Goal: Task Accomplishment & Management: Complete application form

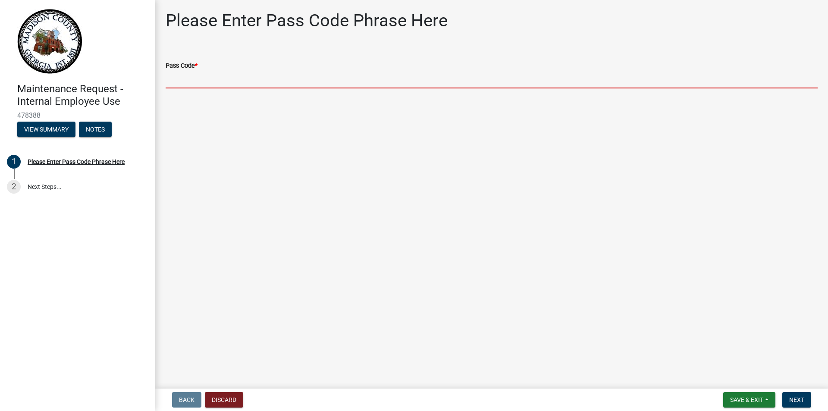
click at [187, 79] on input "Pass Code *" at bounding box center [492, 80] width 652 height 18
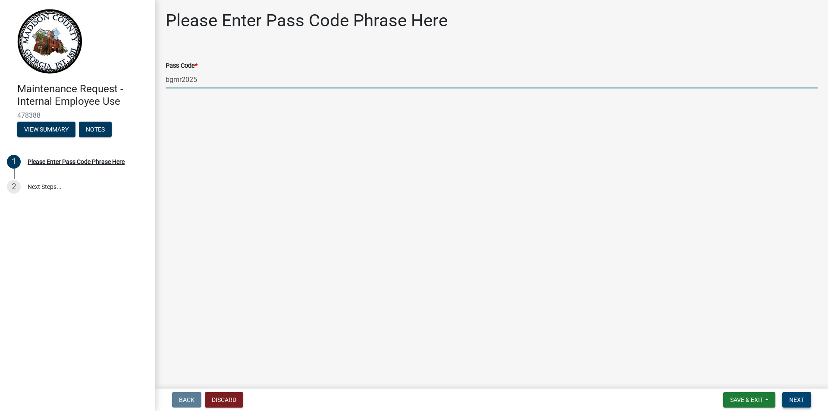
type input "bgmr2025"
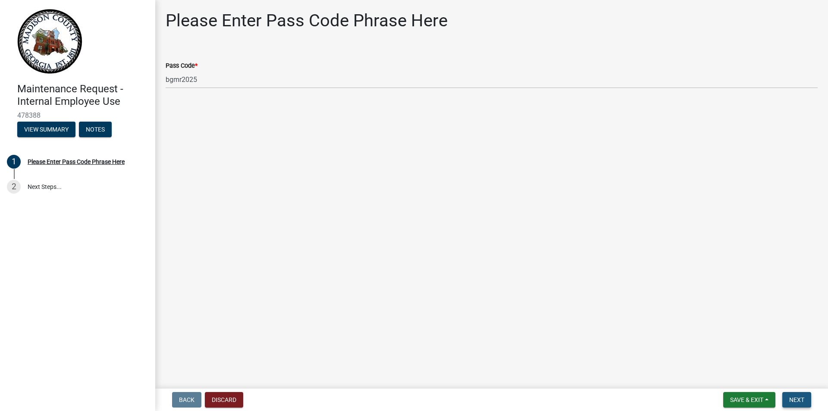
click at [790, 402] on span "Next" at bounding box center [796, 399] width 15 height 7
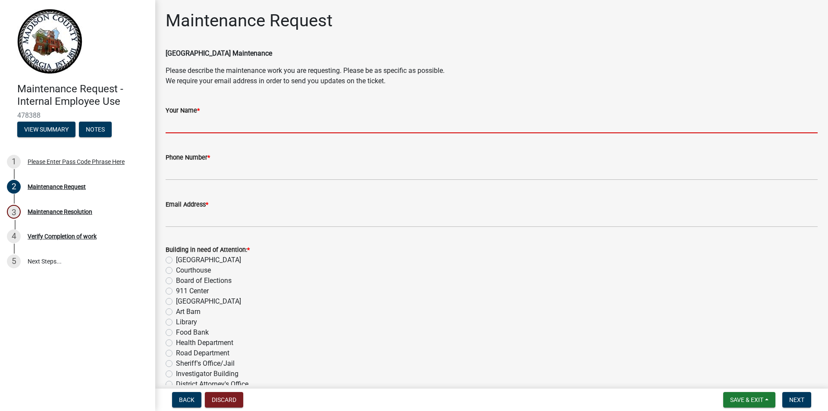
click at [211, 122] on input "Your Name *" at bounding box center [492, 125] width 652 height 18
type input "[PERSON_NAME]"
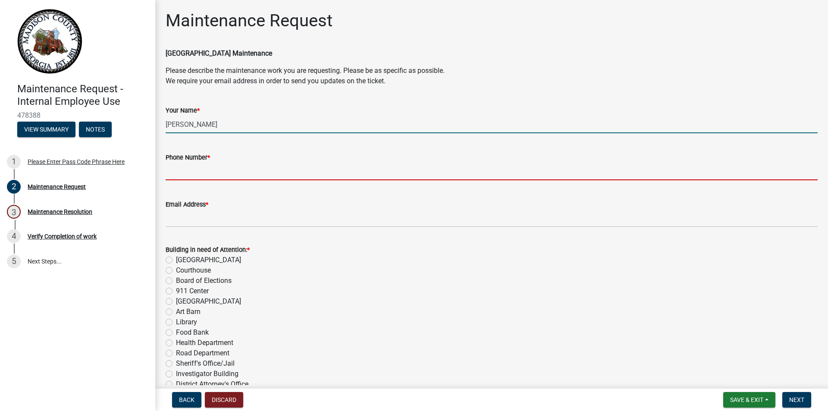
type input "7067657336"
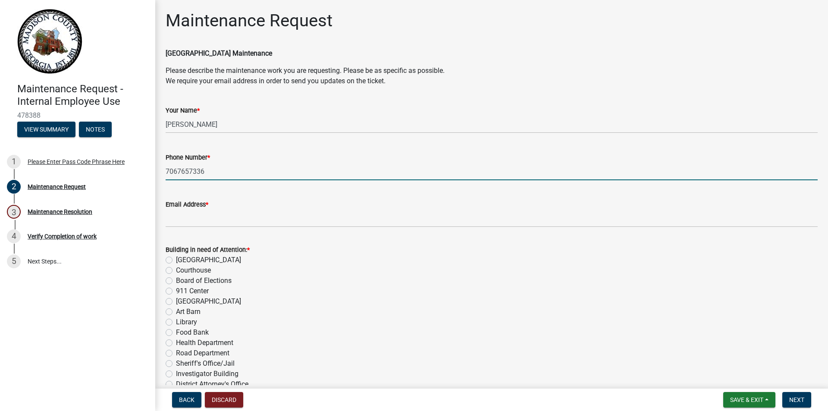
drag, startPoint x: 226, startPoint y: 175, endPoint x: 164, endPoint y: 177, distance: 61.7
click at [164, 177] on div "Phone Number * [PHONE_NUMBER]" at bounding box center [491, 160] width 665 height 40
type input "[PHONE_NUMBER]"
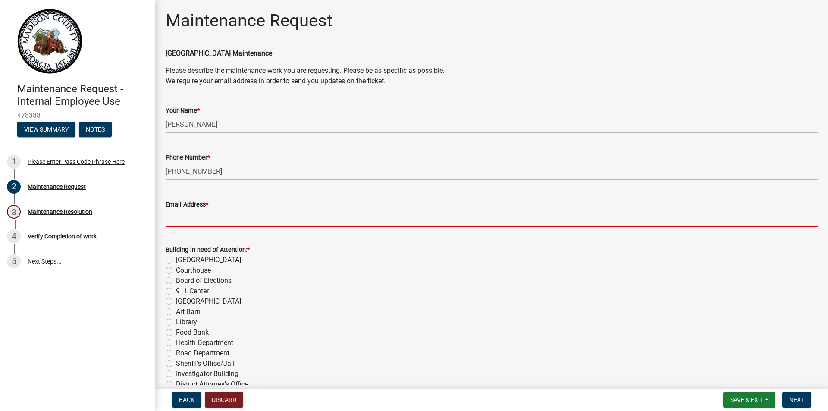
click at [213, 223] on input "Email Address *" at bounding box center [492, 219] width 652 height 18
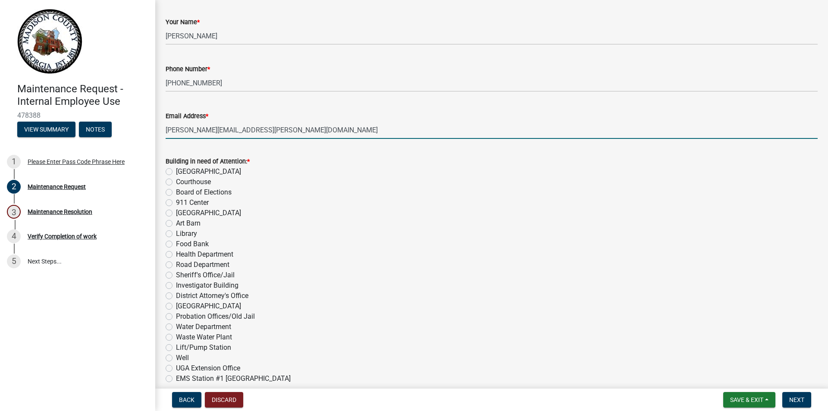
scroll to position [86, 0]
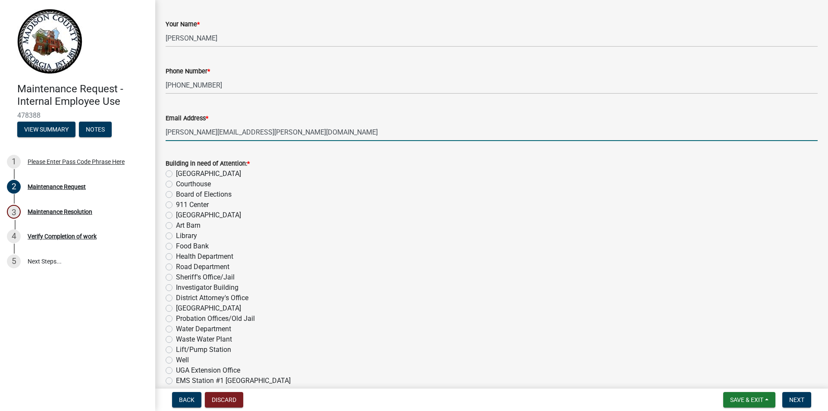
type input "[PERSON_NAME][EMAIL_ADDRESS][PERSON_NAME][DOMAIN_NAME]"
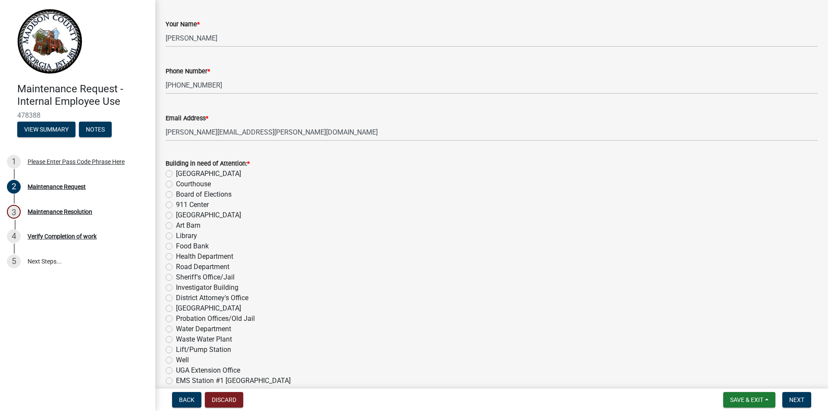
click at [176, 181] on label "Courthouse" at bounding box center [193, 184] width 35 height 10
click at [176, 181] on input "Courthouse" at bounding box center [179, 182] width 6 height 6
radio input "true"
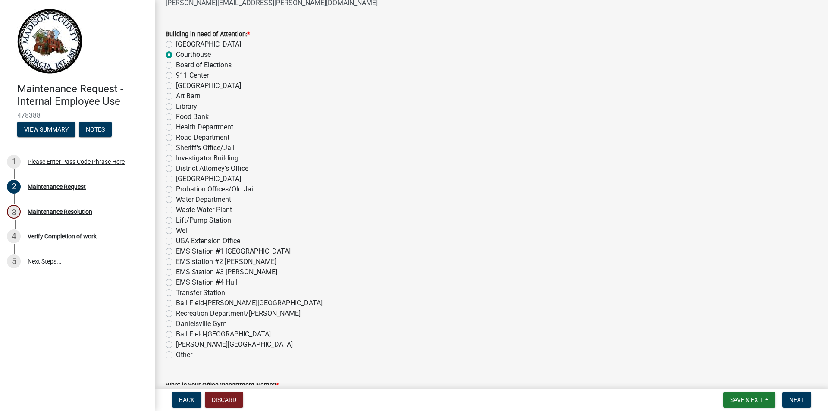
scroll to position [345, 0]
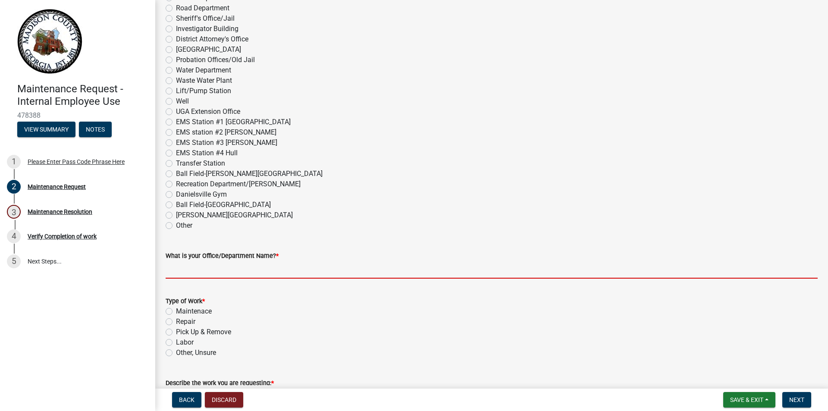
click at [198, 276] on input "What is your Office/Department Name? *" at bounding box center [492, 270] width 652 height 18
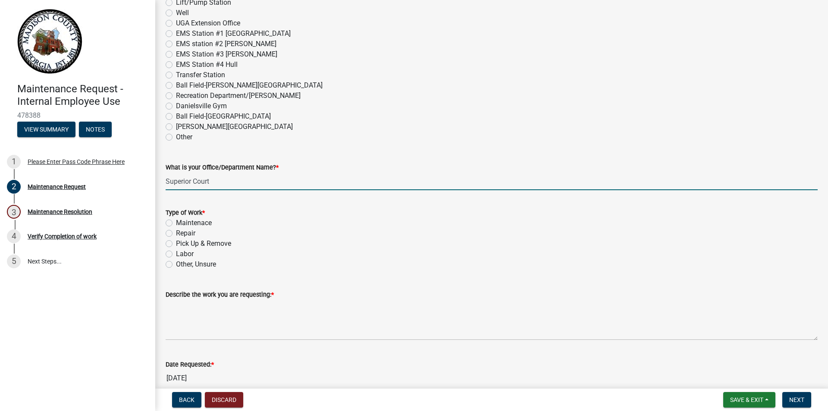
scroll to position [474, 0]
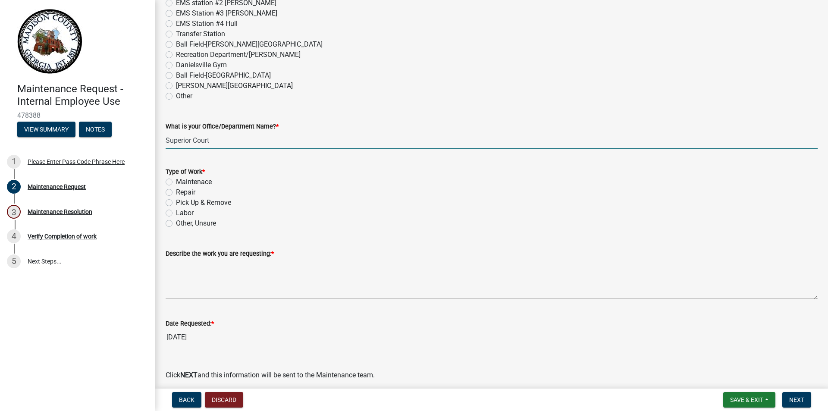
type input "Superior Court"
click at [176, 223] on label "Other, Unsure" at bounding box center [196, 223] width 40 height 10
click at [176, 223] on input "Other, Unsure" at bounding box center [179, 221] width 6 height 6
radio input "true"
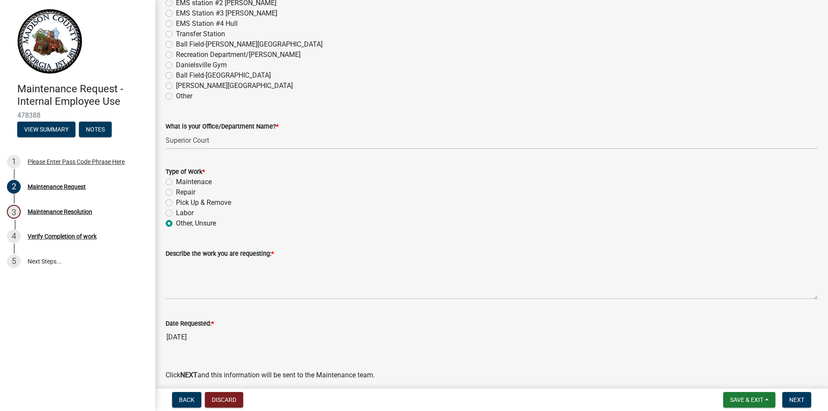
click at [206, 300] on wm-data-entity-input "Describe the work you are requesting: *" at bounding box center [492, 271] width 652 height 70
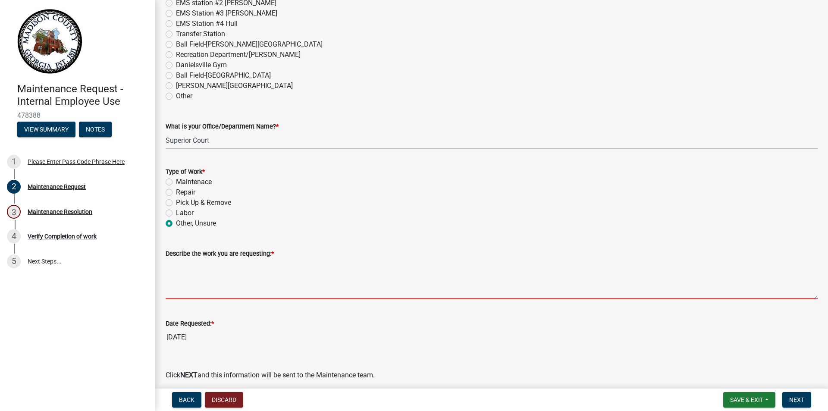
click at [213, 294] on textarea "Describe the work you are requesting: *" at bounding box center [492, 279] width 652 height 41
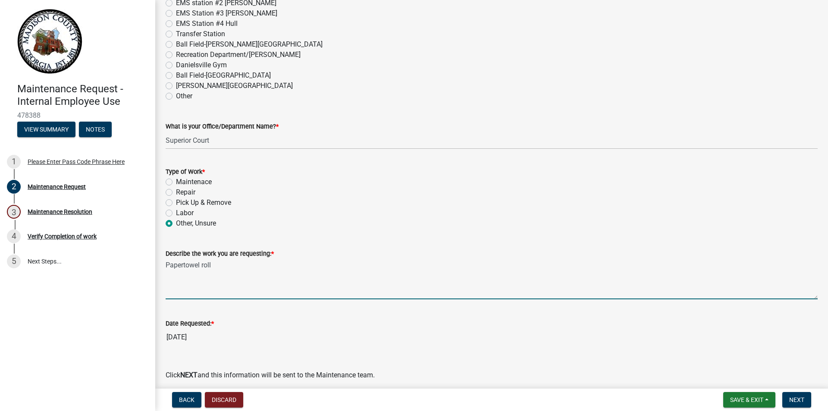
scroll to position [510, 0]
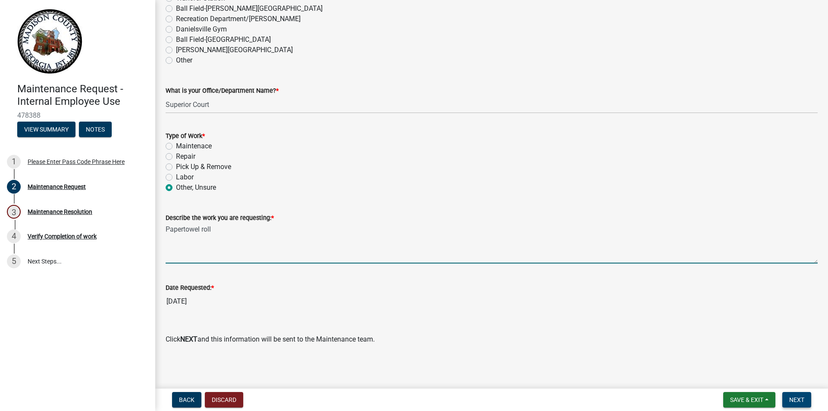
type textarea "Papertowel roll"
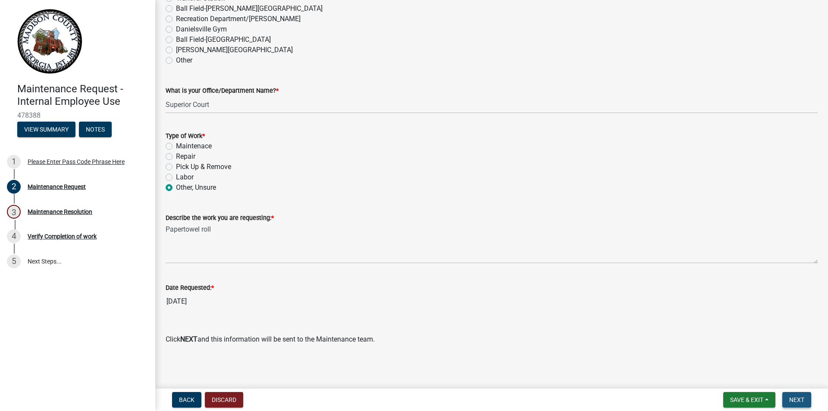
click at [803, 397] on span "Next" at bounding box center [796, 399] width 15 height 7
